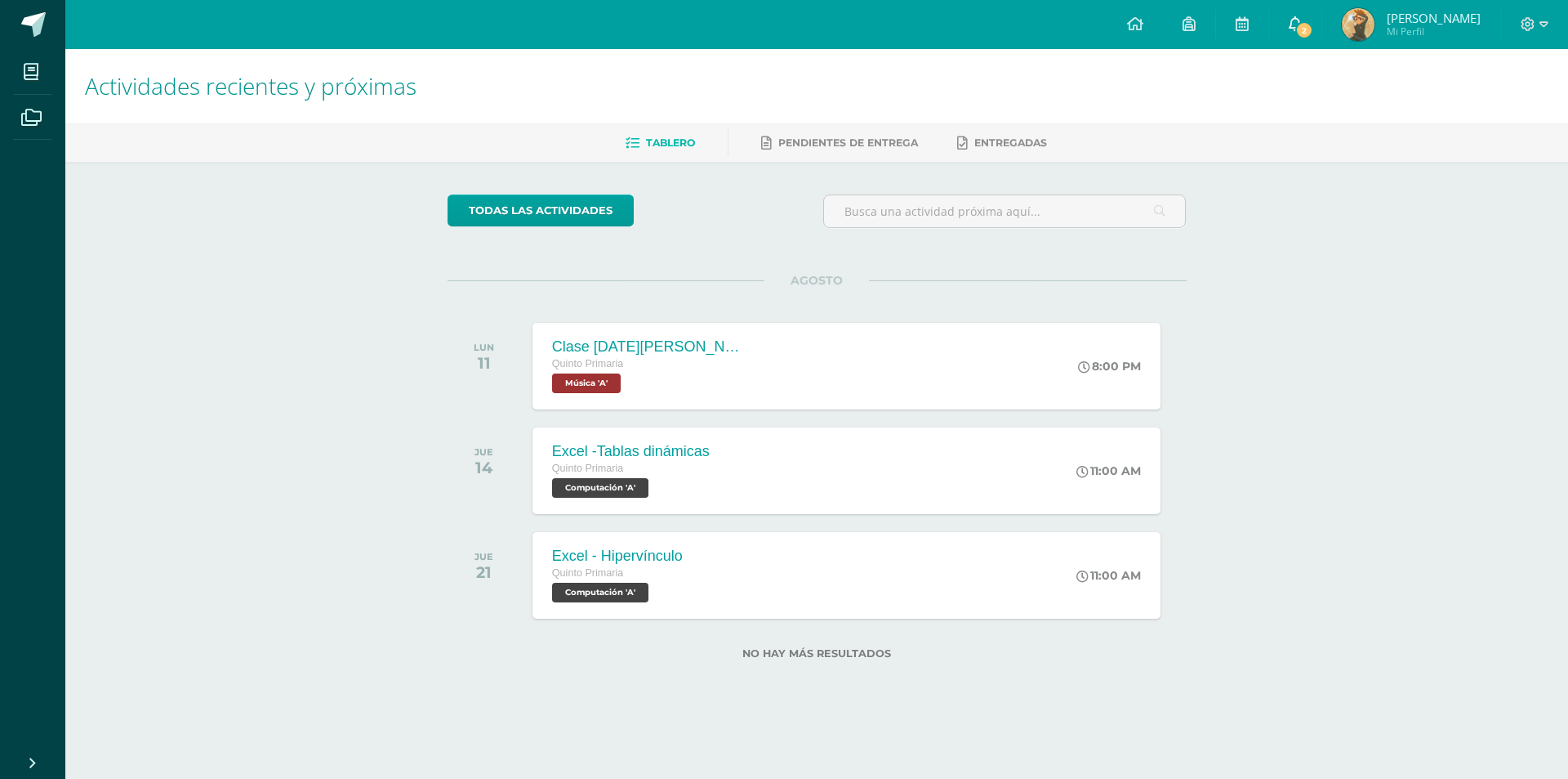
click at [1310, 13] on link "2" at bounding box center [1295, 24] width 52 height 49
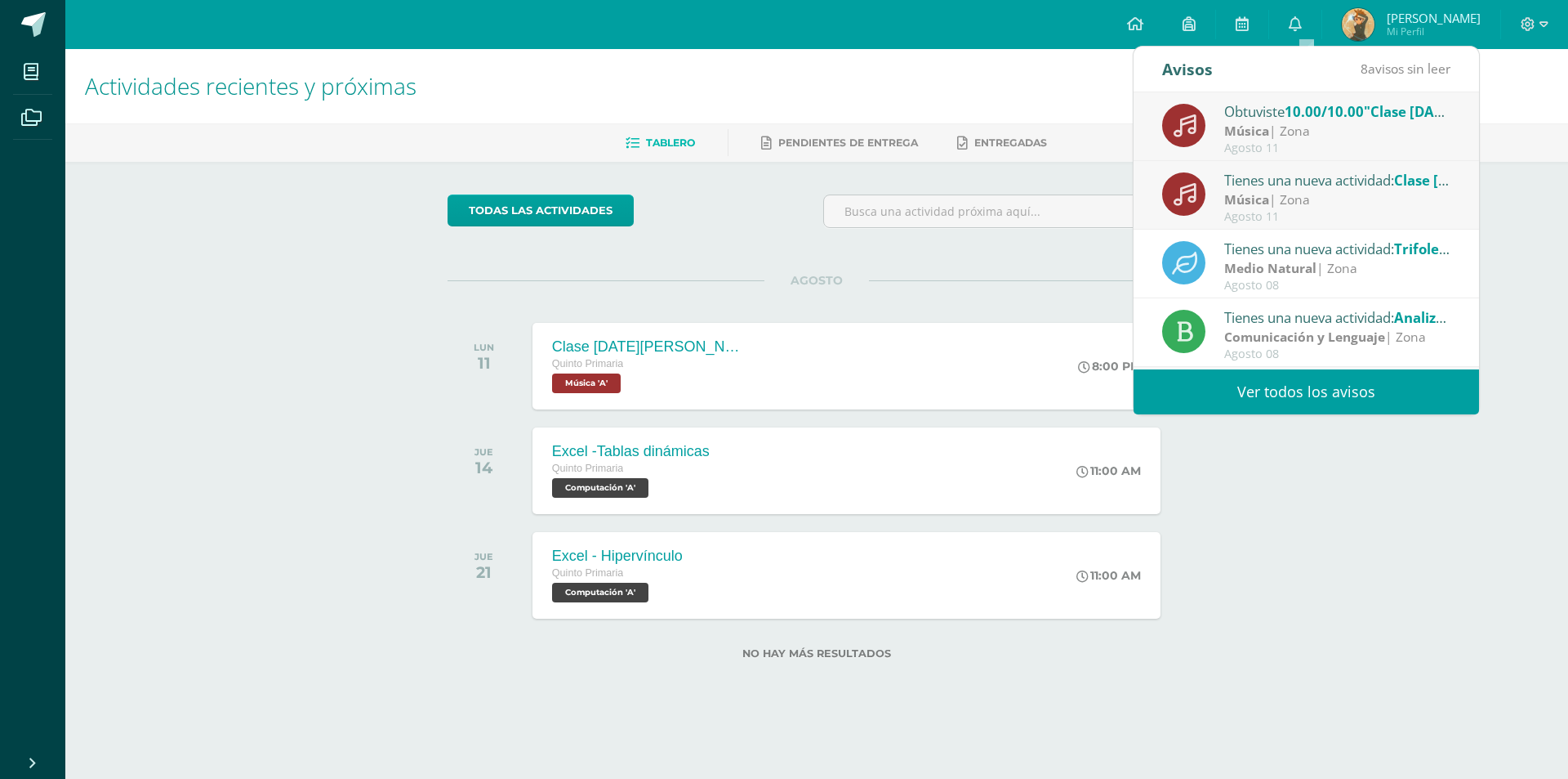
click at [1373, 151] on div "Agosto 11" at bounding box center [1337, 147] width 227 height 14
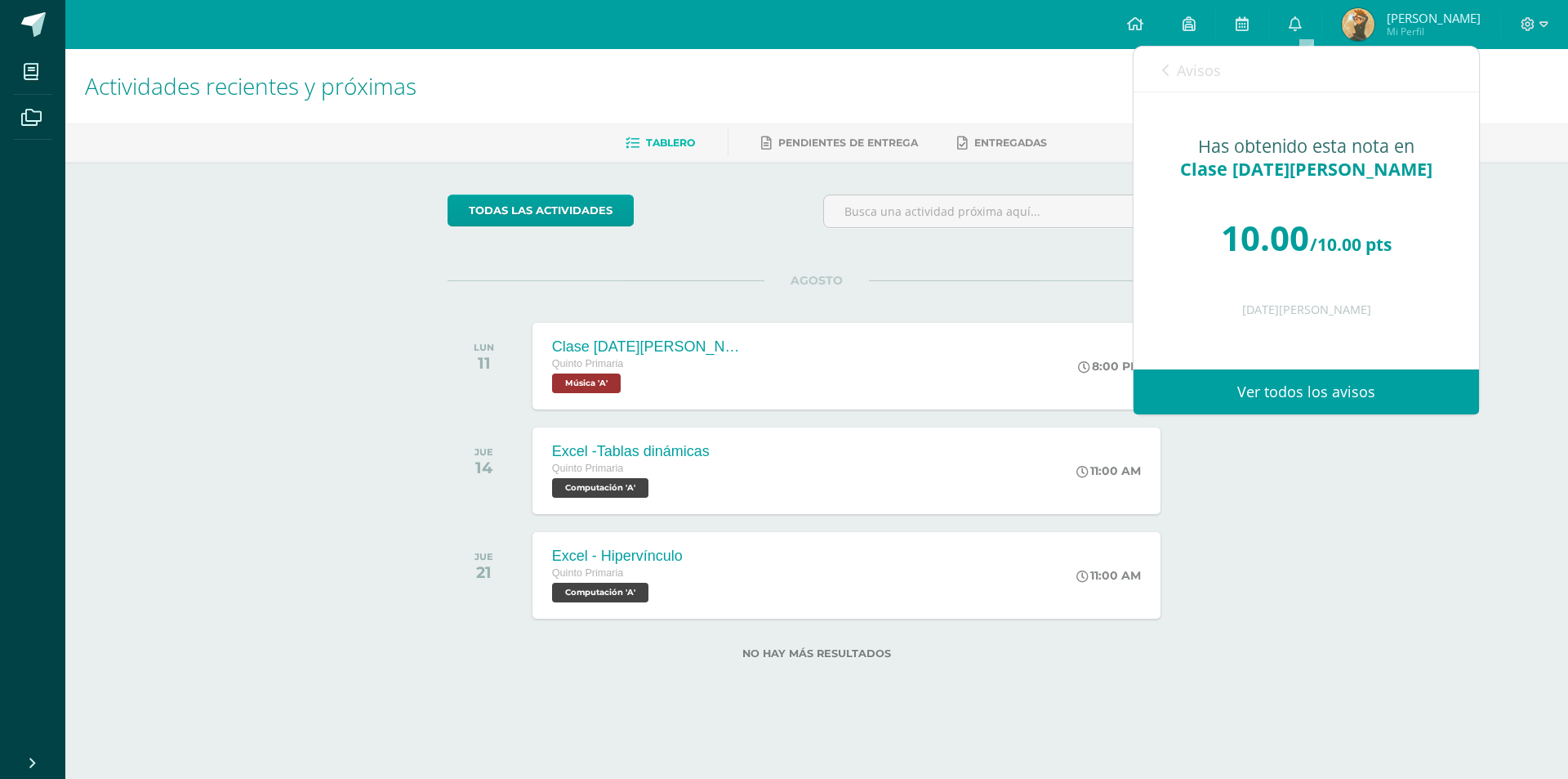
click at [1190, 54] on link "Avisos" at bounding box center [1191, 70] width 59 height 47
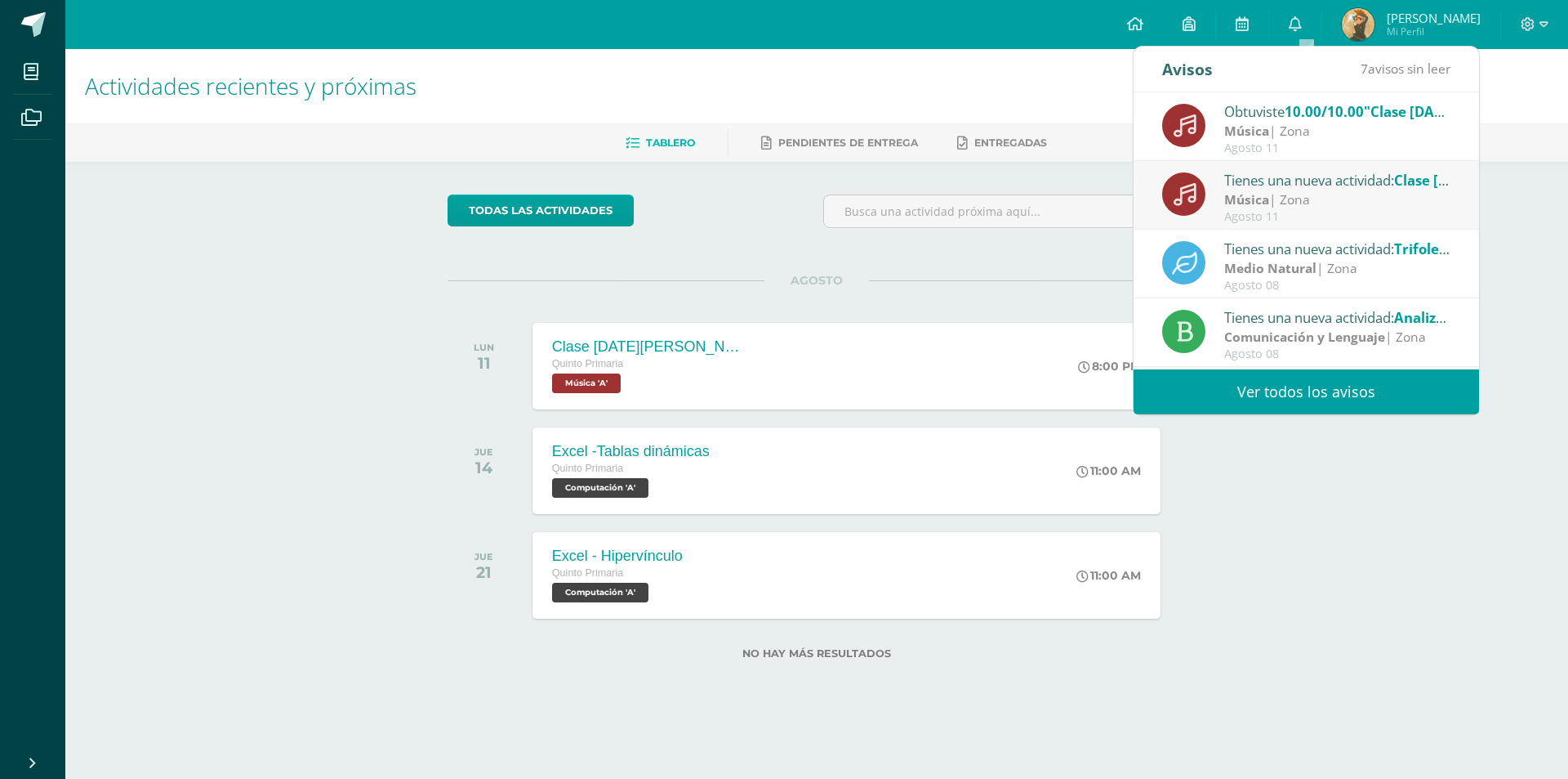
click at [1309, 112] on span "10.00/10.00" at bounding box center [1324, 111] width 79 height 19
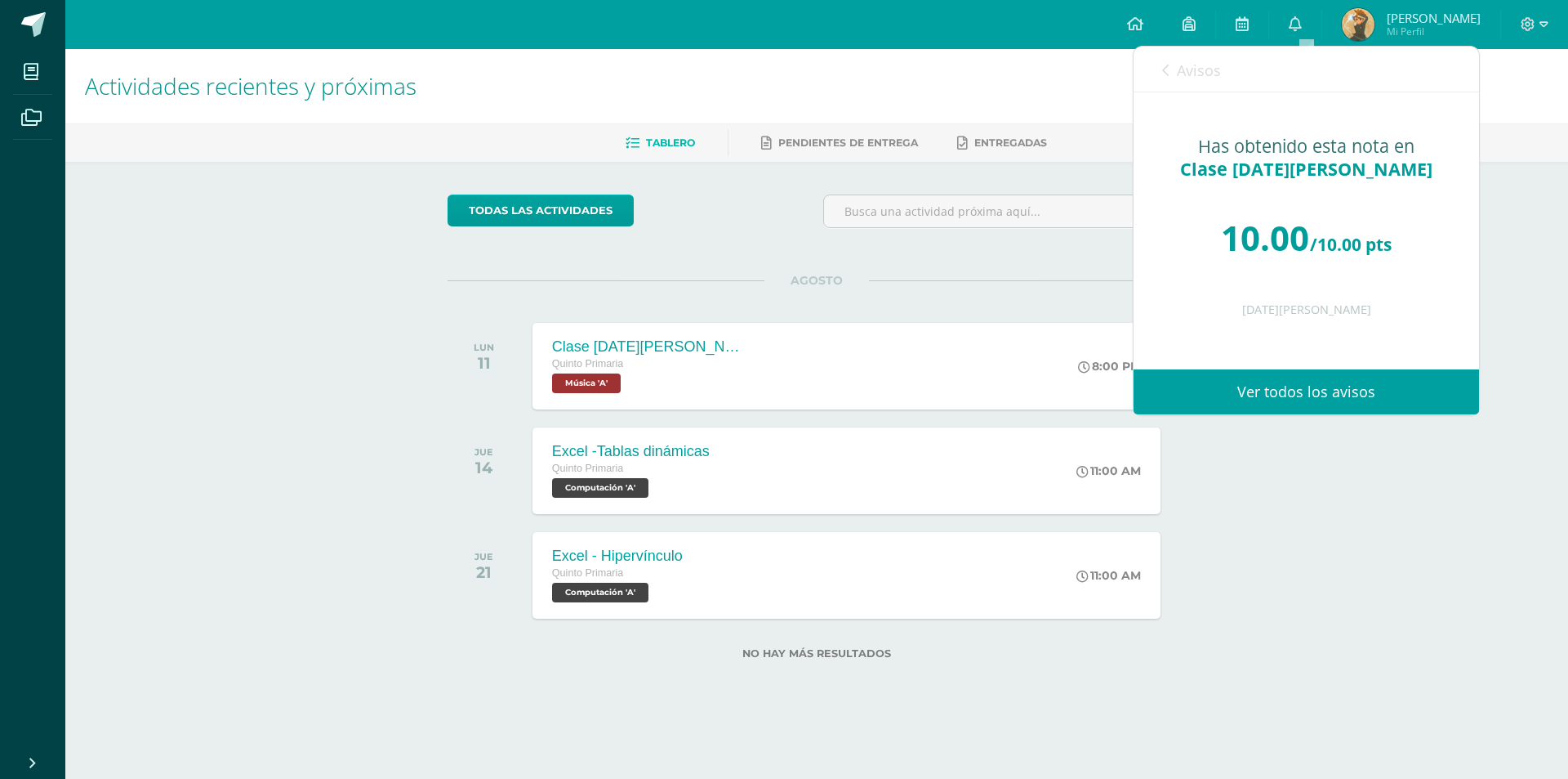
click at [1197, 70] on span "Avisos" at bounding box center [1199, 70] width 44 height 20
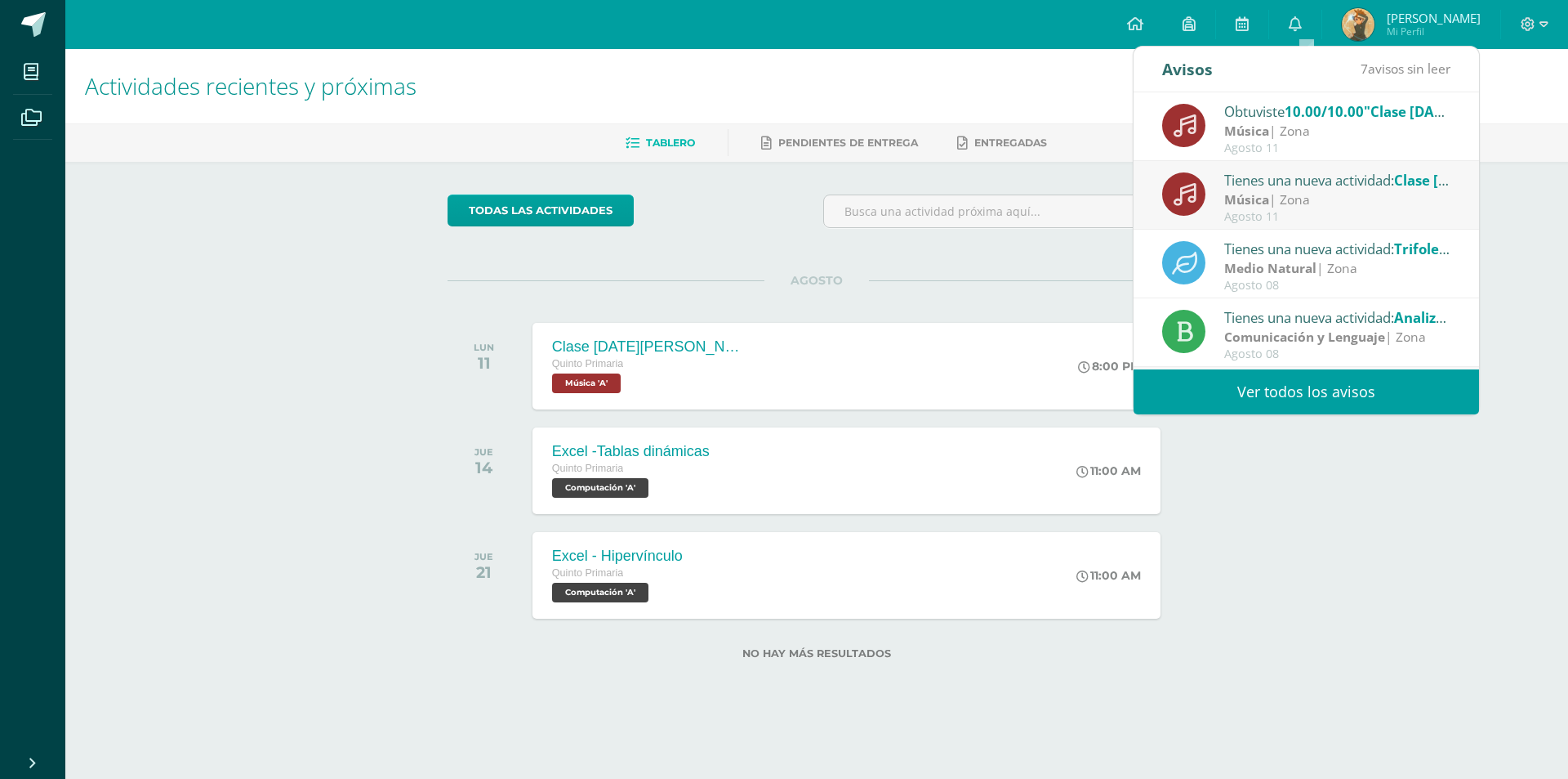
click at [1255, 200] on strong "Música" at bounding box center [1246, 200] width 45 height 18
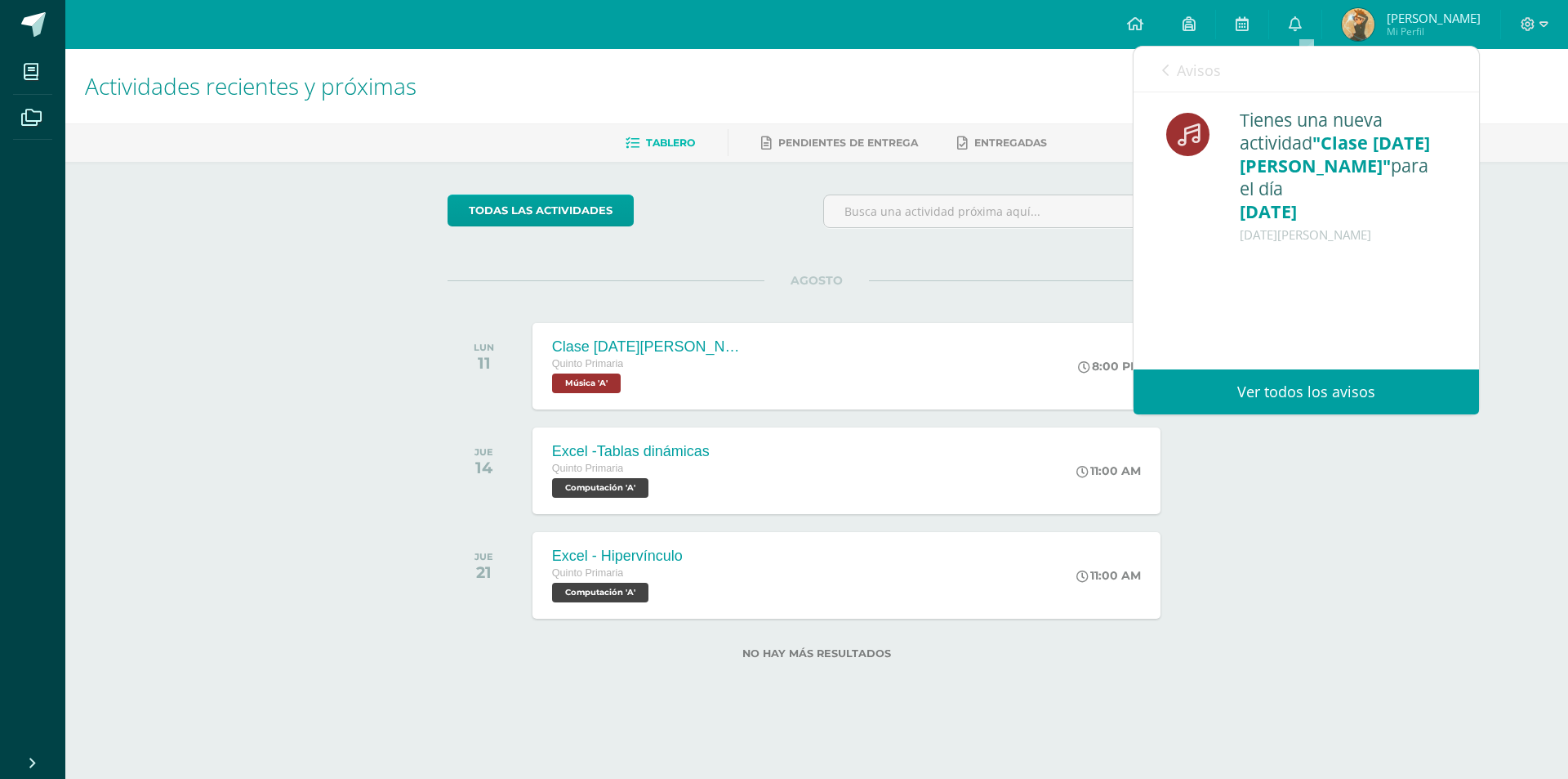
click at [1170, 76] on link "Avisos" at bounding box center [1191, 70] width 59 height 47
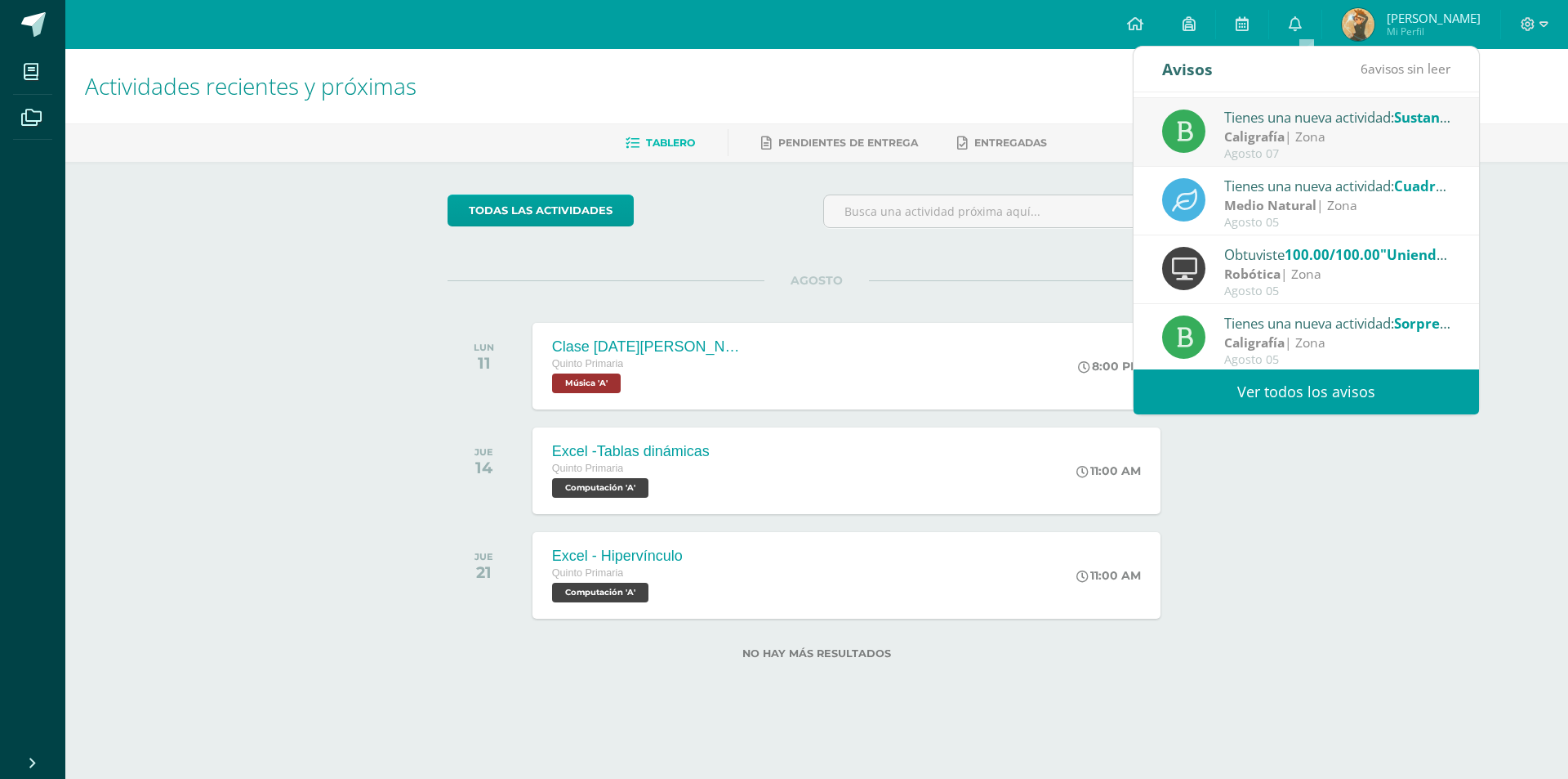
scroll to position [272, 0]
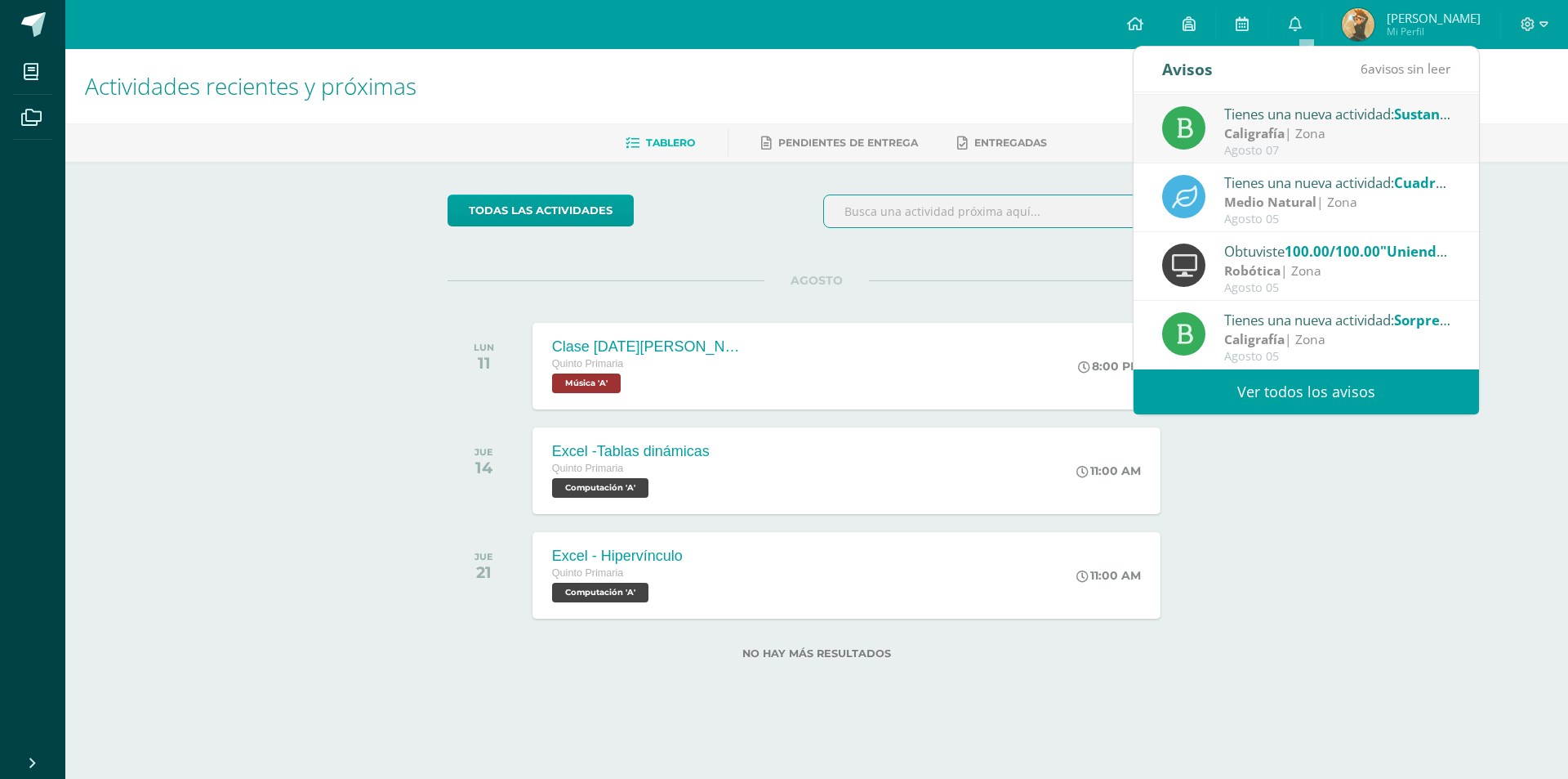
click at [1052, 226] on input "text" at bounding box center [1004, 211] width 362 height 32
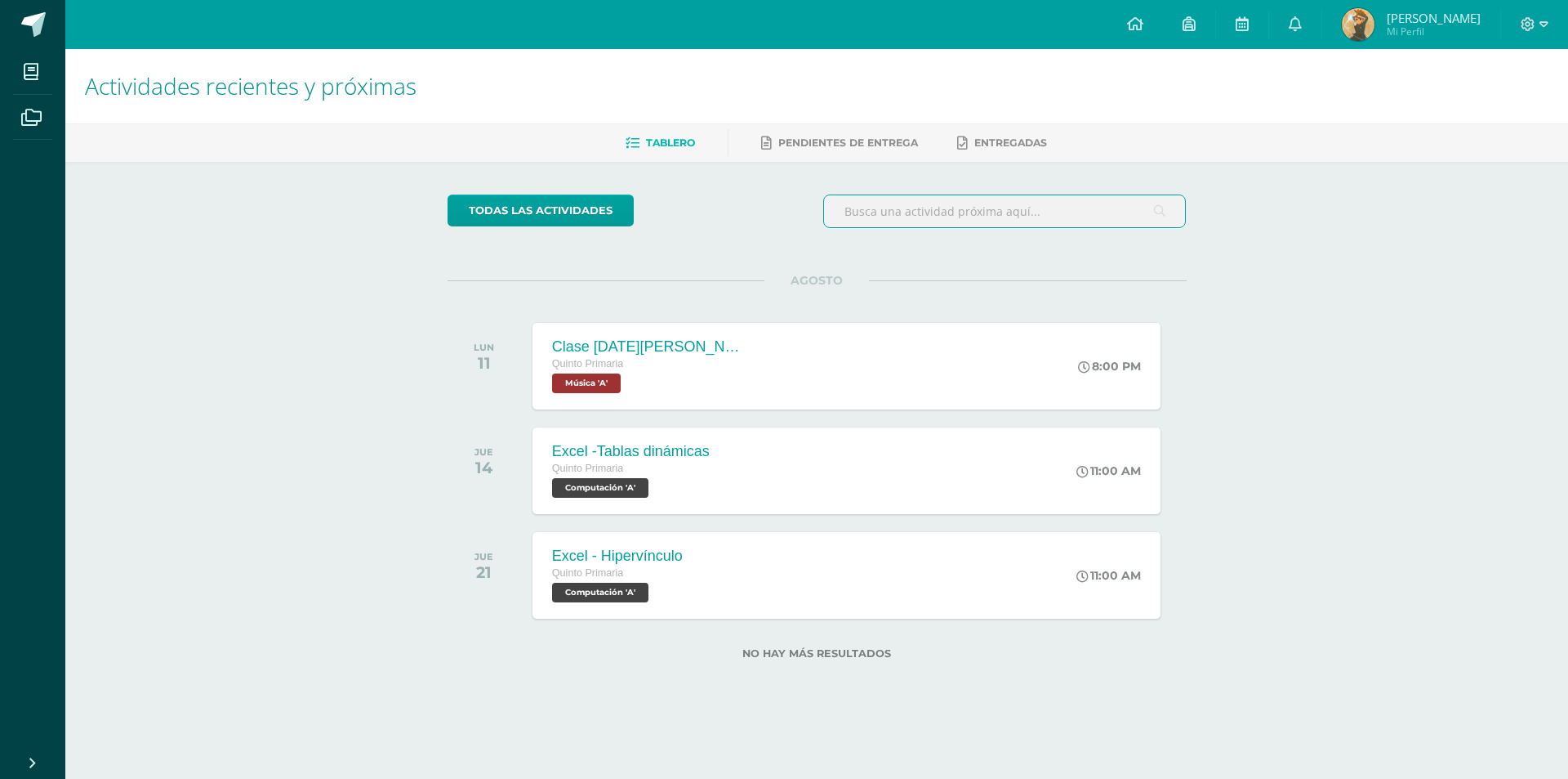
click at [1418, 102] on h1 "Actividades recientes y próximas" at bounding box center [817, 86] width 1463 height 74
click at [1416, 36] on span "Mi Perfil" at bounding box center [1433, 31] width 94 height 14
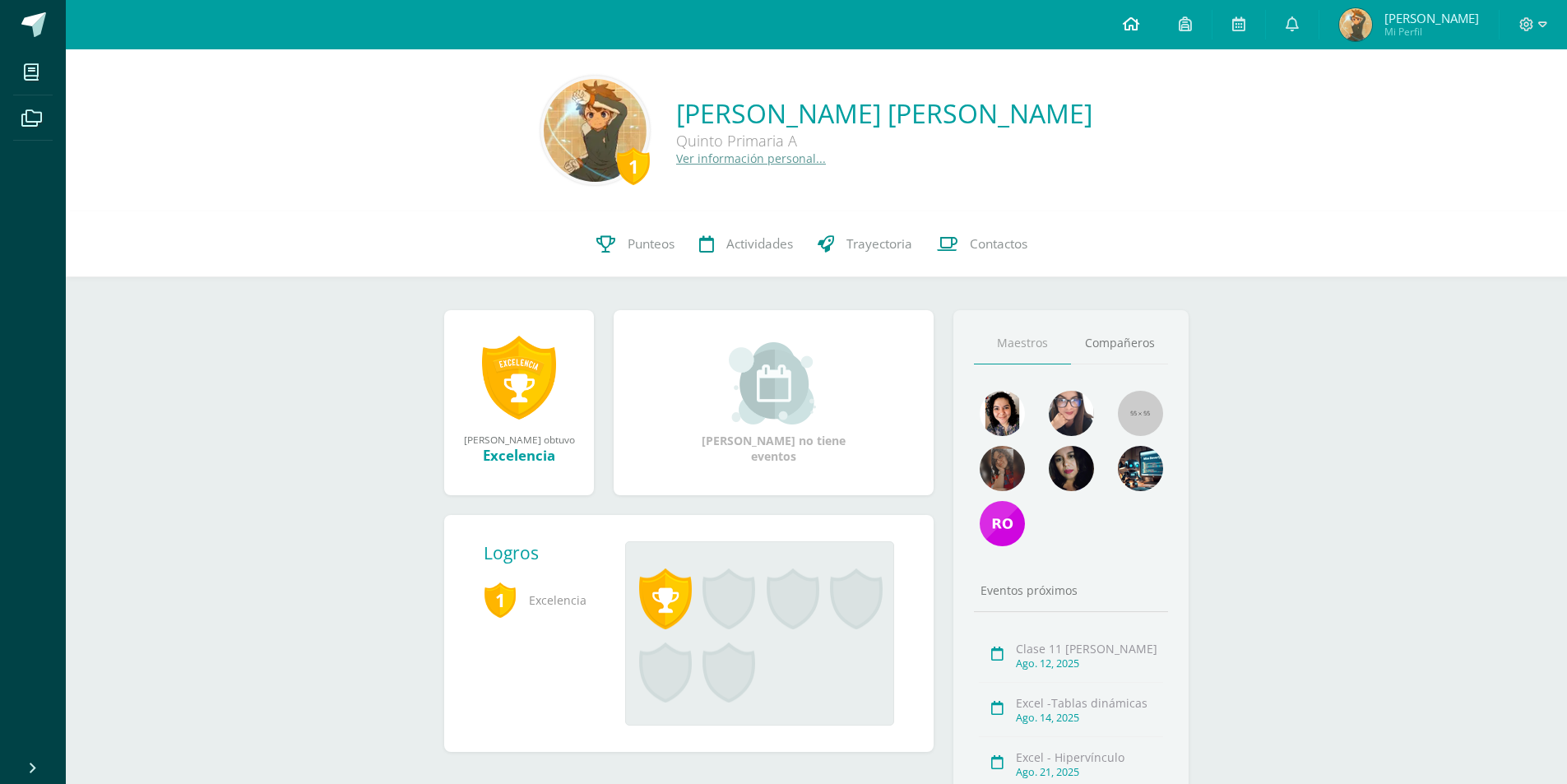
click at [1150, 33] on link at bounding box center [1130, 25] width 56 height 49
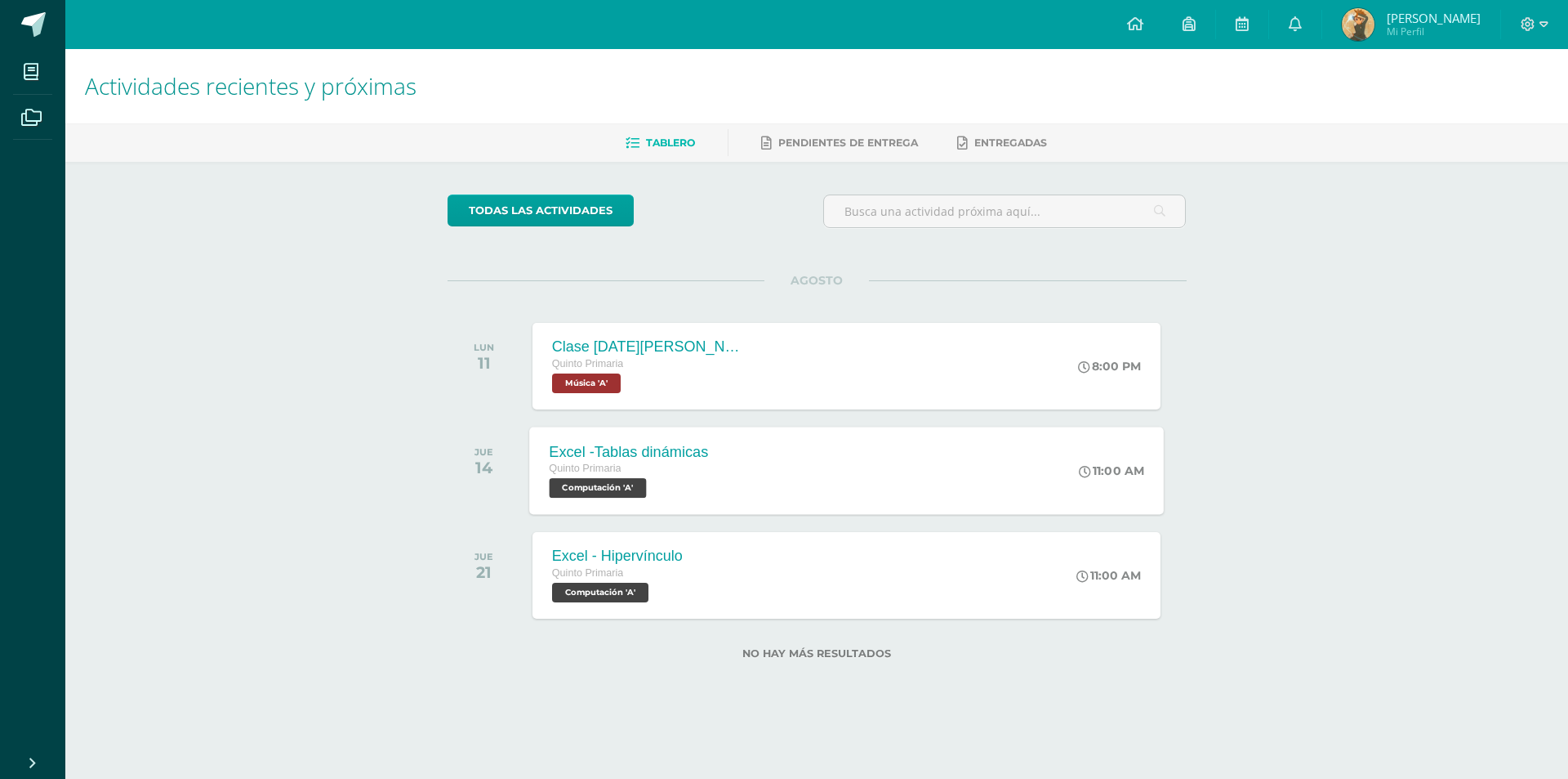
click at [817, 502] on div "Excel -Tablas dinámicas Quinto Primaria Computación 'A' 11:00 AM Excel -Tablas …" at bounding box center [846, 470] width 635 height 88
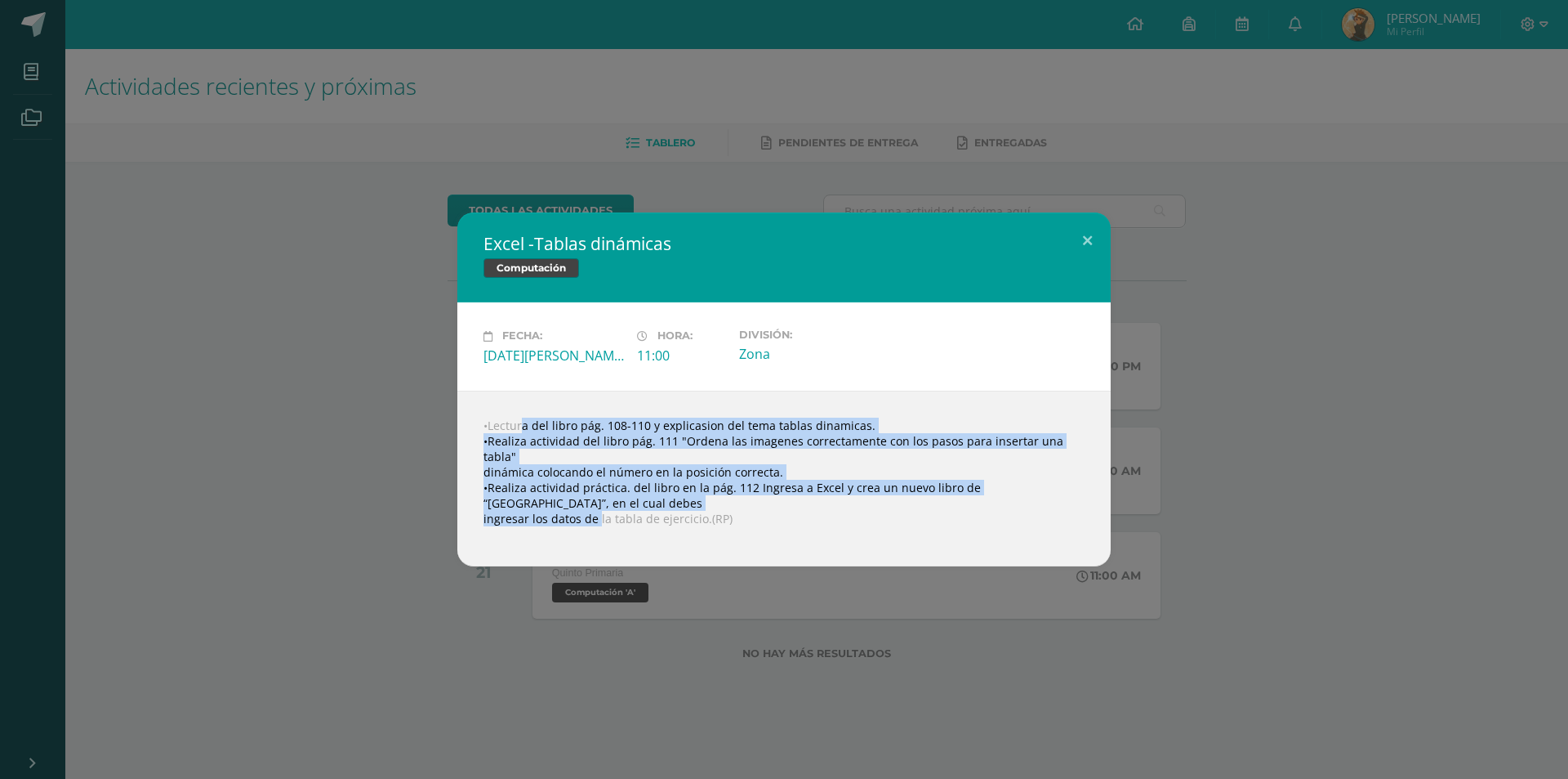
drag, startPoint x: 492, startPoint y: 429, endPoint x: 597, endPoint y: 517, distance: 137.0
click at [597, 517] on div "•Lectura del libro pág. 108-110 y explicasion del tema tablas dinamicas. •Reali…" at bounding box center [783, 478] width 653 height 175
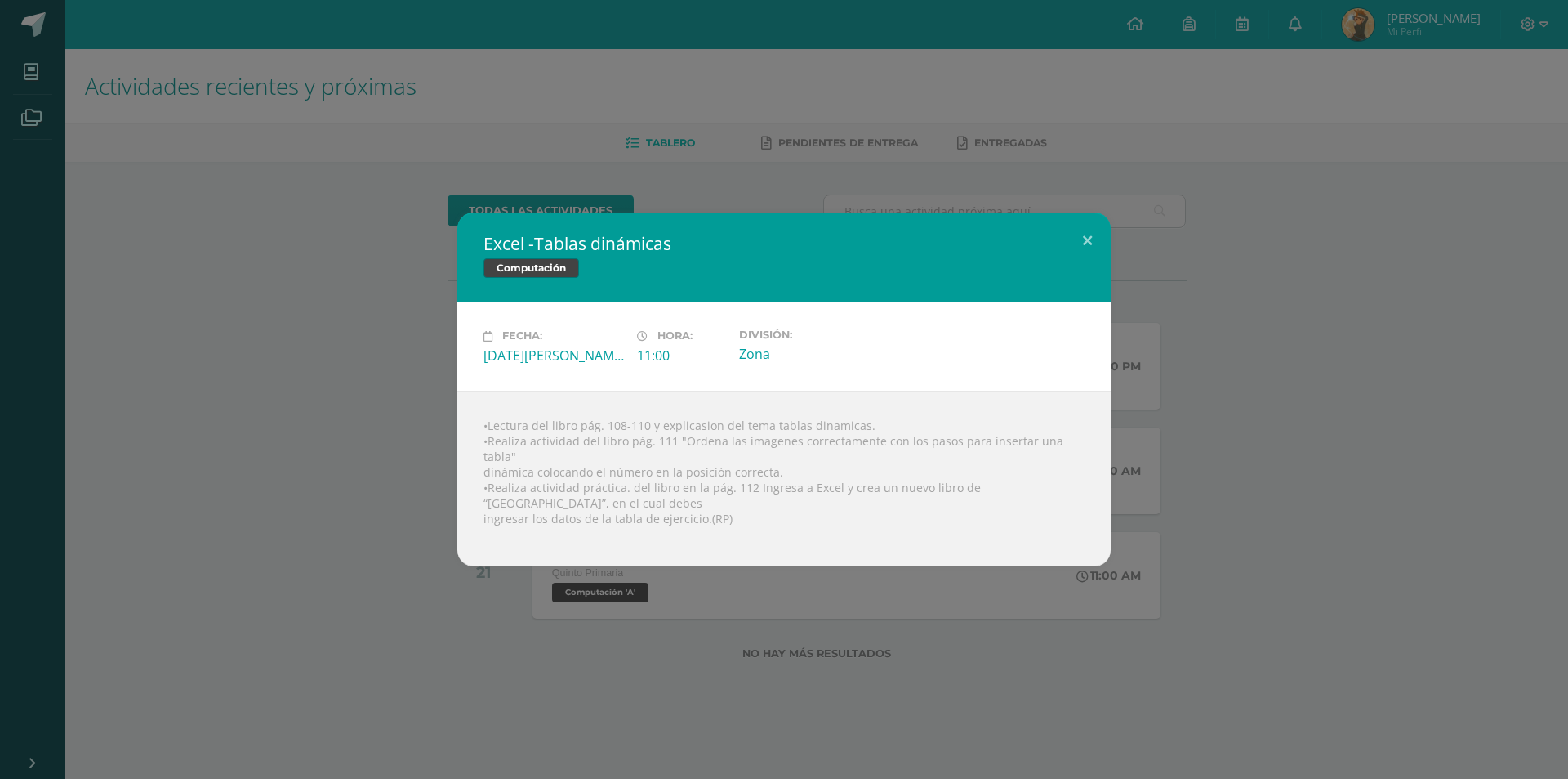
click at [488, 415] on div "•Lectura del libro pág. 108-110 y explicasion del tema tablas dinamicas. •Reali…" at bounding box center [783, 478] width 653 height 175
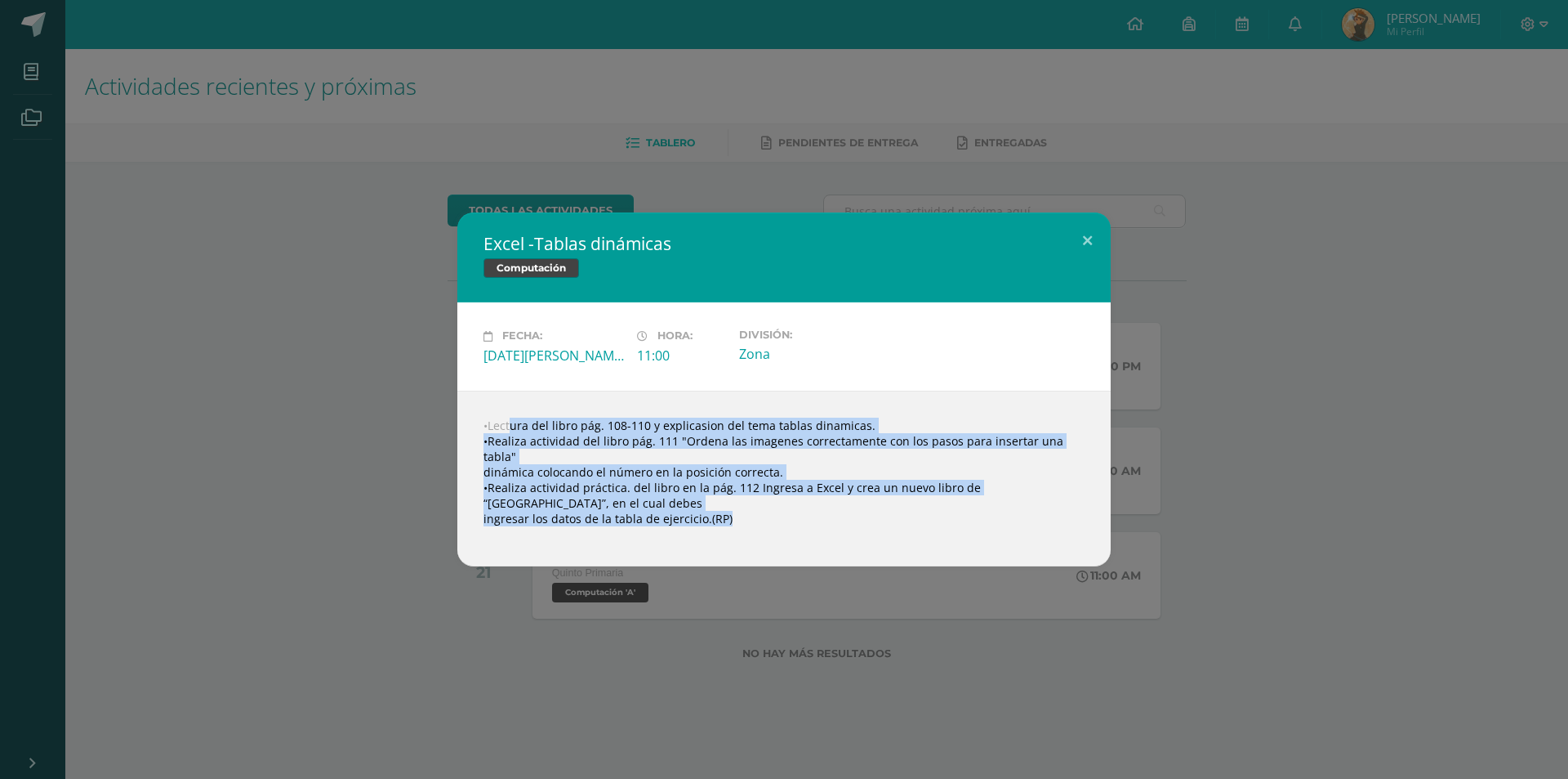
drag, startPoint x: 481, startPoint y: 418, endPoint x: 686, endPoint y: 576, distance: 258.8
click at [686, 576] on div "Excel -Tablas dinámicas Computación Fecha: Jueves 14 de Agosto Hora: 11:00 Divi…" at bounding box center [784, 390] width 1568 height 779
